Goal: Transaction & Acquisition: Purchase product/service

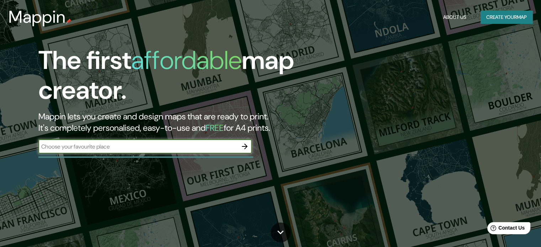
click at [147, 145] on input "text" at bounding box center [137, 147] width 199 height 8
type input "piura"
click at [246, 148] on icon "button" at bounding box center [245, 146] width 9 height 9
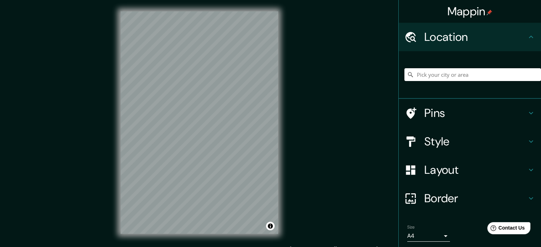
click at [459, 173] on h4 "Layout" at bounding box center [476, 170] width 103 height 14
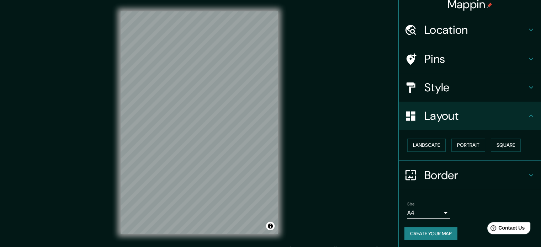
scroll to position [8, 0]
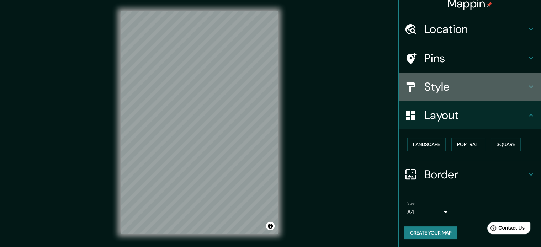
click at [441, 88] on h4 "Style" at bounding box center [476, 87] width 103 height 14
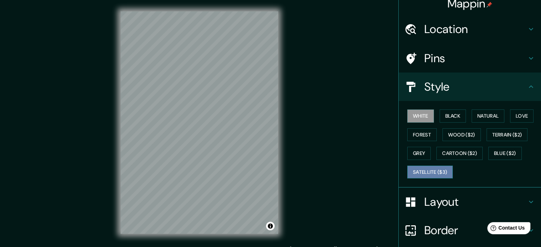
click at [429, 168] on button "Satellite ($3)" at bounding box center [431, 172] width 46 height 13
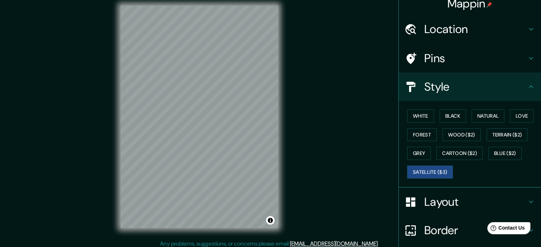
scroll to position [9, 0]
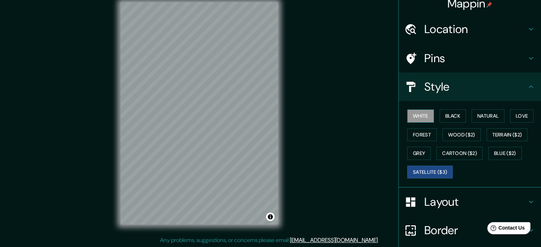
click at [416, 120] on button "White" at bounding box center [421, 116] width 27 height 13
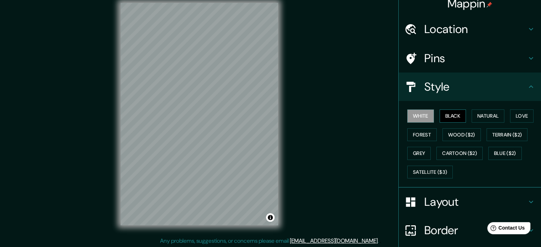
click at [446, 116] on button "Black" at bounding box center [453, 116] width 27 height 13
click at [484, 116] on button "Natural" at bounding box center [488, 116] width 33 height 13
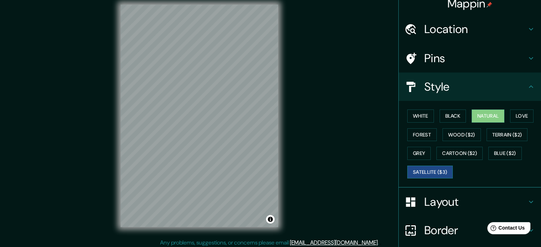
drag, startPoint x: 429, startPoint y: 174, endPoint x: 406, endPoint y: 173, distance: 22.8
click at [429, 174] on button "Satellite ($3)" at bounding box center [431, 172] width 46 height 13
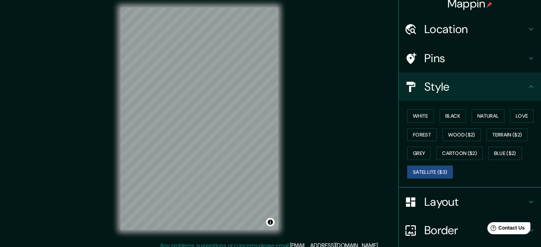
scroll to position [9, 0]
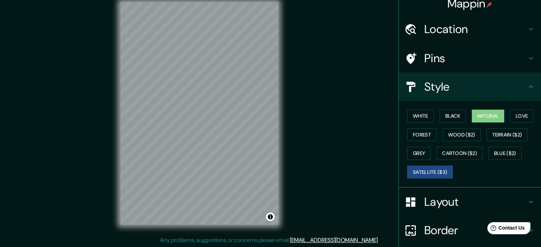
click at [477, 114] on button "Natural" at bounding box center [488, 116] width 33 height 13
drag, startPoint x: 254, startPoint y: 79, endPoint x: 247, endPoint y: 79, distance: 7.5
click at [247, 79] on div at bounding box center [246, 79] width 6 height 6
click at [245, 78] on div at bounding box center [246, 79] width 6 height 6
click at [443, 115] on button "Black" at bounding box center [453, 116] width 27 height 13
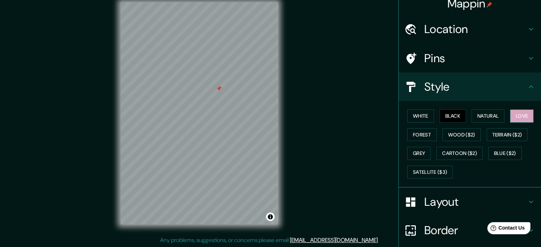
click at [515, 114] on button "Love" at bounding box center [521, 116] width 23 height 13
click at [456, 131] on button "Wood ($2)" at bounding box center [462, 135] width 38 height 13
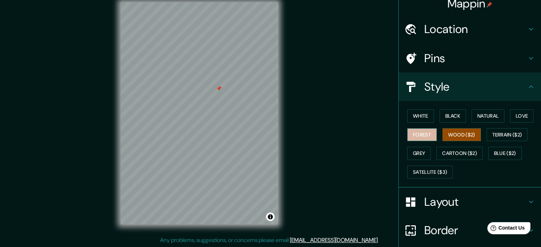
click at [424, 133] on button "Forest" at bounding box center [423, 135] width 30 height 13
click at [421, 151] on button "Grey" at bounding box center [419, 153] width 23 height 13
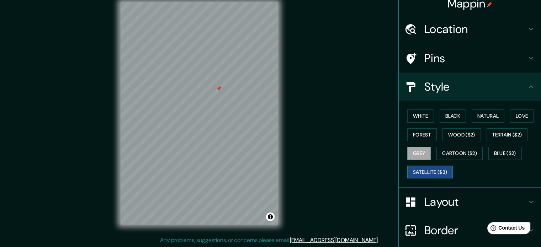
click at [418, 167] on button "Satellite ($3)" at bounding box center [431, 172] width 46 height 13
click at [415, 152] on button "Grey" at bounding box center [419, 153] width 23 height 13
click at [426, 132] on button "Forest" at bounding box center [423, 135] width 30 height 13
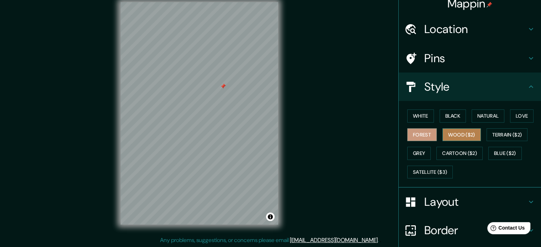
click at [474, 132] on button "Wood ($2)" at bounding box center [462, 135] width 38 height 13
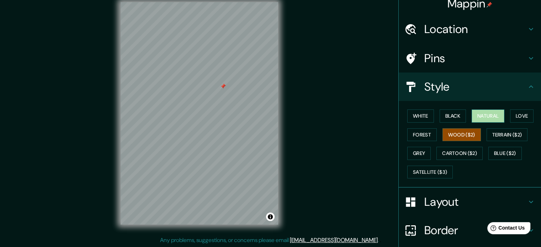
click at [494, 119] on button "Natural" at bounding box center [488, 116] width 33 height 13
click at [457, 119] on button "Black" at bounding box center [453, 116] width 27 height 13
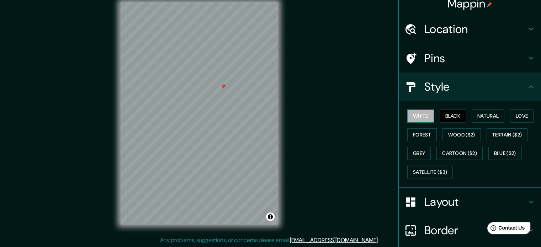
click at [417, 117] on button "White" at bounding box center [421, 116] width 27 height 13
click at [415, 161] on div "White Black Natural Love Forest Wood ($2) Terrain ($2) Grey Cartoon ($2) Blue (…" at bounding box center [473, 144] width 137 height 75
click at [515, 119] on button "Love" at bounding box center [521, 116] width 23 height 13
click at [413, 116] on button "White" at bounding box center [421, 116] width 27 height 13
click at [471, 122] on div "White Black Natural Love Forest Wood ($2) Terrain ($2) Grey Cartoon ($2) Blue (…" at bounding box center [473, 144] width 137 height 75
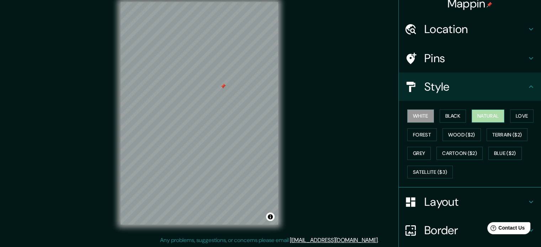
click at [477, 118] on button "Natural" at bounding box center [488, 116] width 33 height 13
